Goal: Find specific page/section: Find specific page/section

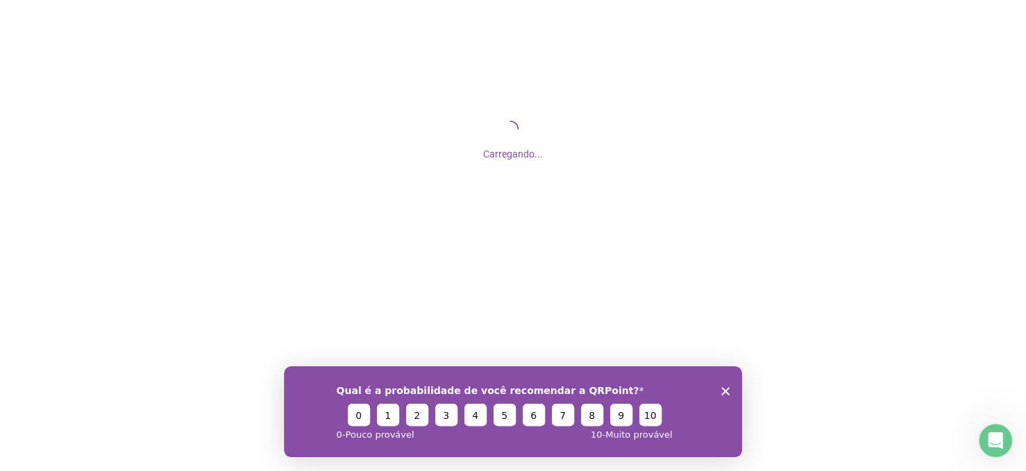
click at [726, 390] on polygon "Encerrar pesquisa" at bounding box center [725, 391] width 8 height 8
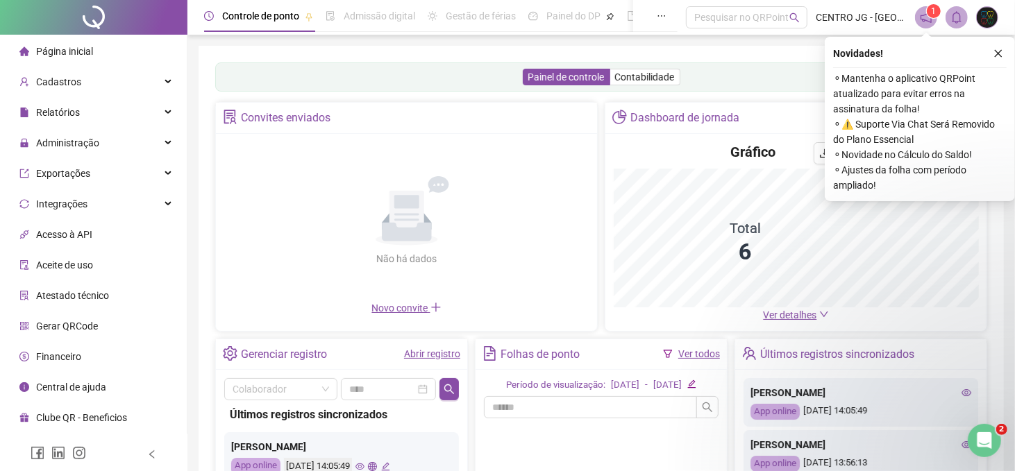
click at [90, 50] on span "Página inicial" at bounding box center [64, 51] width 57 height 11
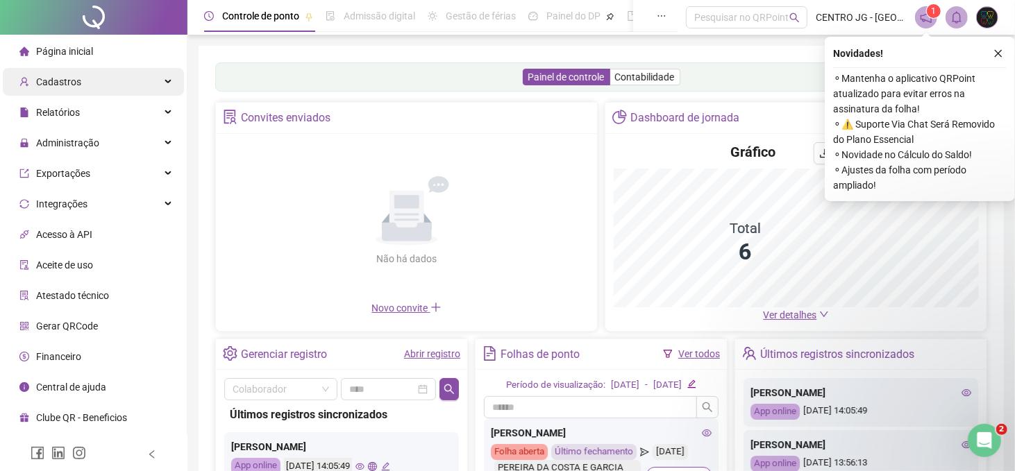
click at [81, 83] on div "Cadastros" at bounding box center [93, 82] width 181 height 28
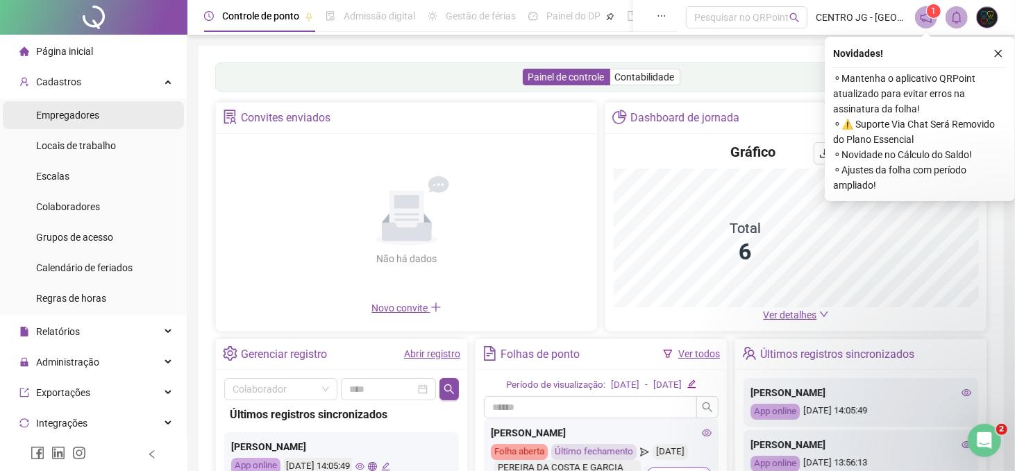
click at [87, 112] on span "Empregadores" at bounding box center [67, 115] width 63 height 11
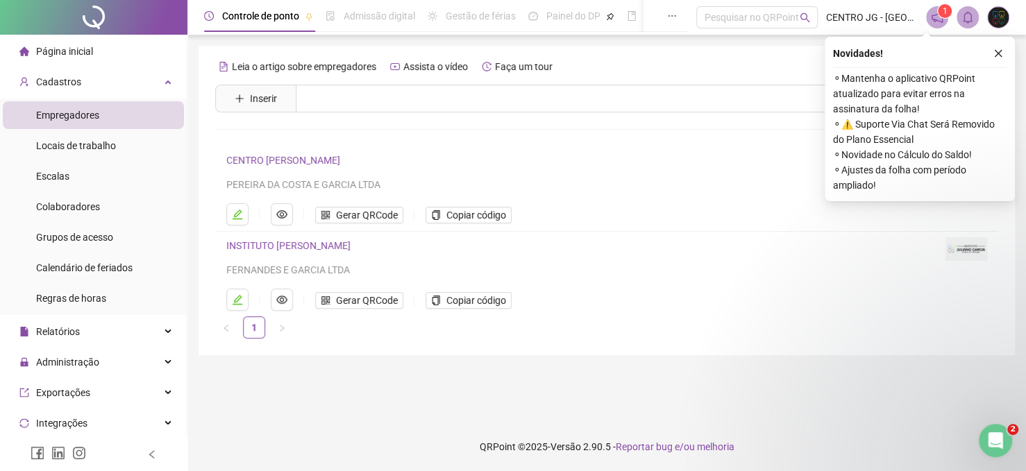
click at [281, 158] on link "CENTRO [PERSON_NAME]" at bounding box center [283, 160] width 114 height 11
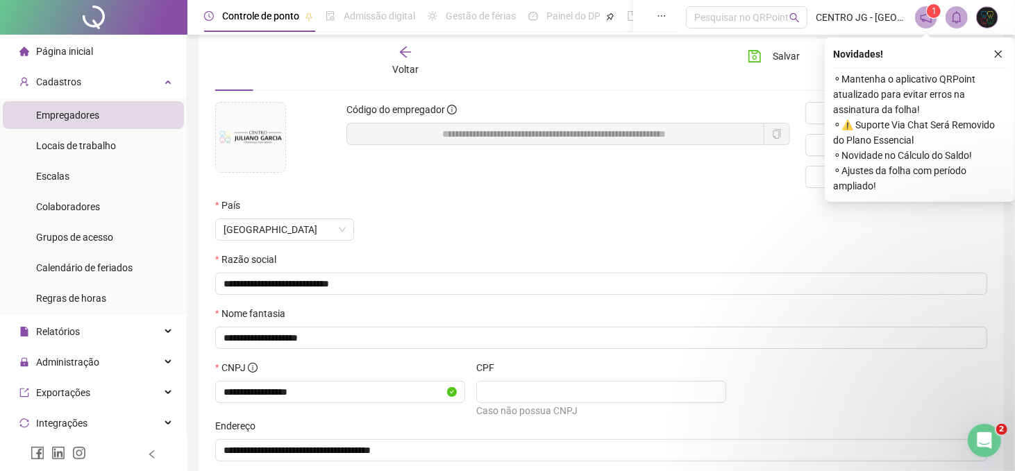
scroll to position [69, 0]
drag, startPoint x: 315, startPoint y: 394, endPoint x: 212, endPoint y: 385, distance: 102.5
click at [212, 385] on div "**********" at bounding box center [340, 389] width 261 height 58
